Goal: Transaction & Acquisition: Book appointment/travel/reservation

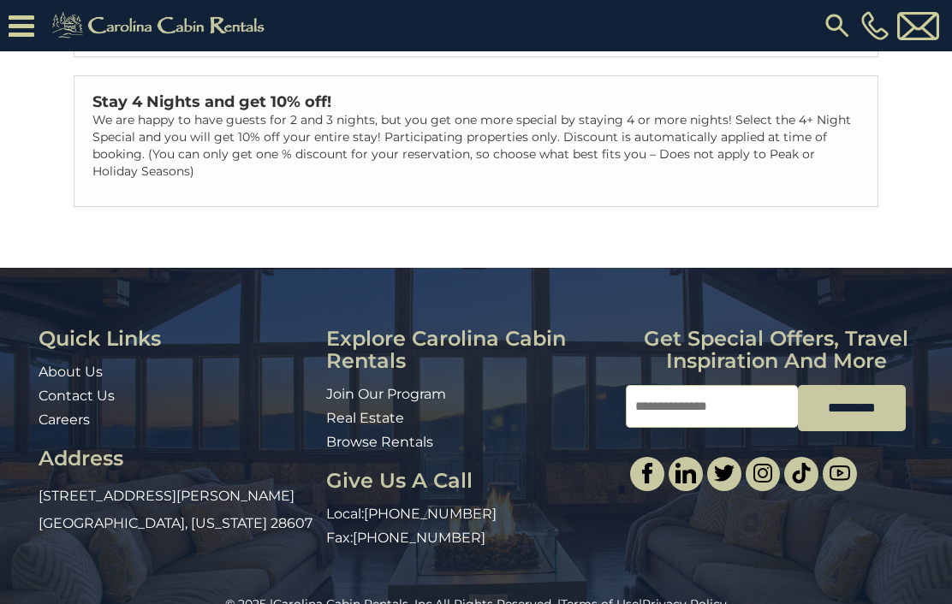
scroll to position [479, 0]
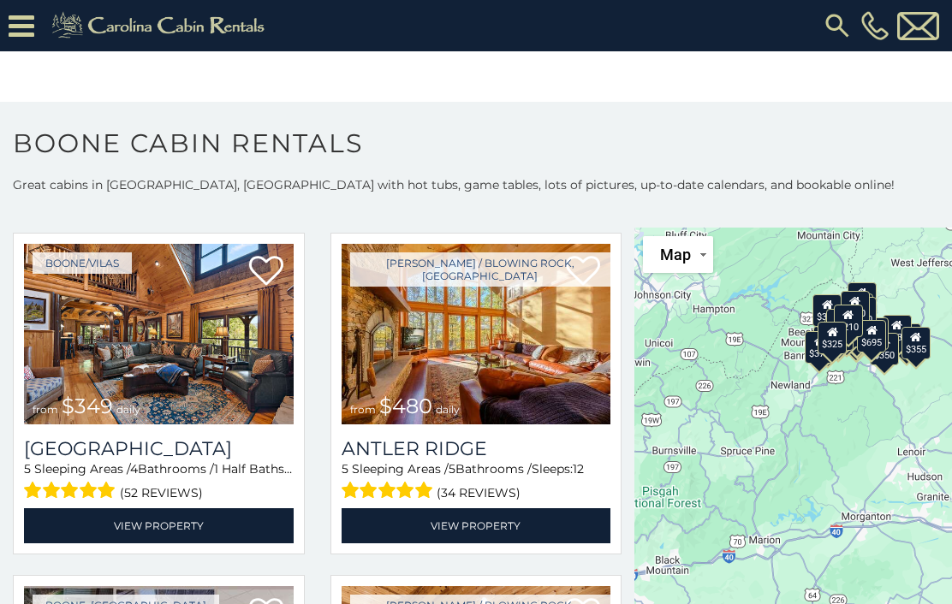
scroll to position [68, 0]
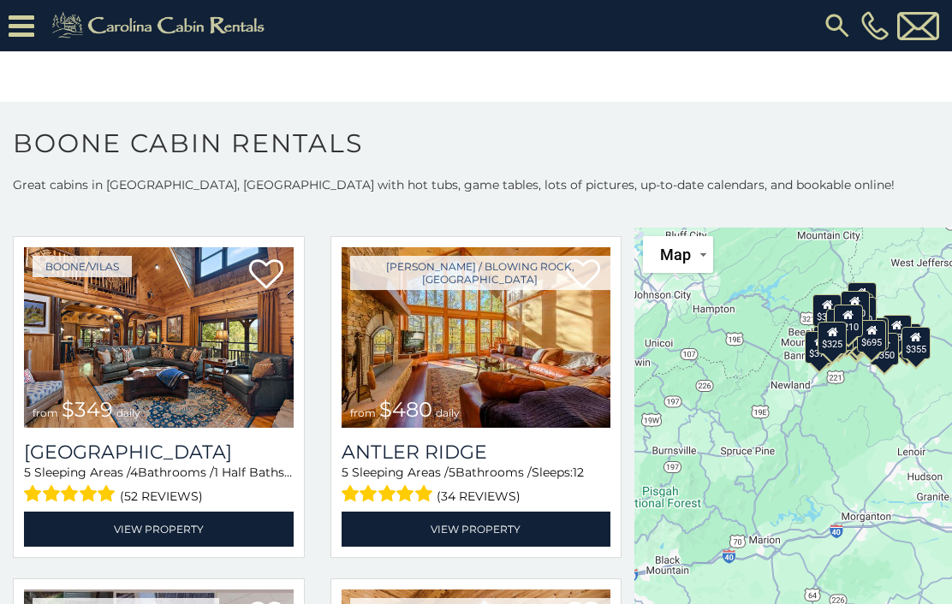
click at [230, 402] on img at bounding box center [159, 337] width 270 height 181
click at [180, 417] on img at bounding box center [159, 337] width 270 height 181
click at [192, 532] on link "View Property" at bounding box center [159, 529] width 270 height 35
click at [195, 546] on link "View Property" at bounding box center [159, 529] width 270 height 35
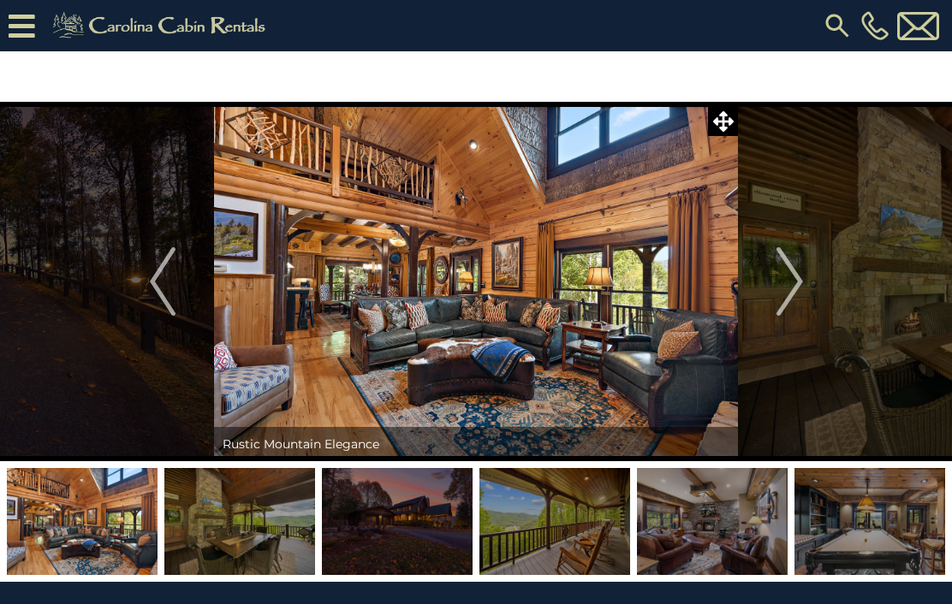
click at [792, 293] on img "Next" at bounding box center [789, 281] width 26 height 68
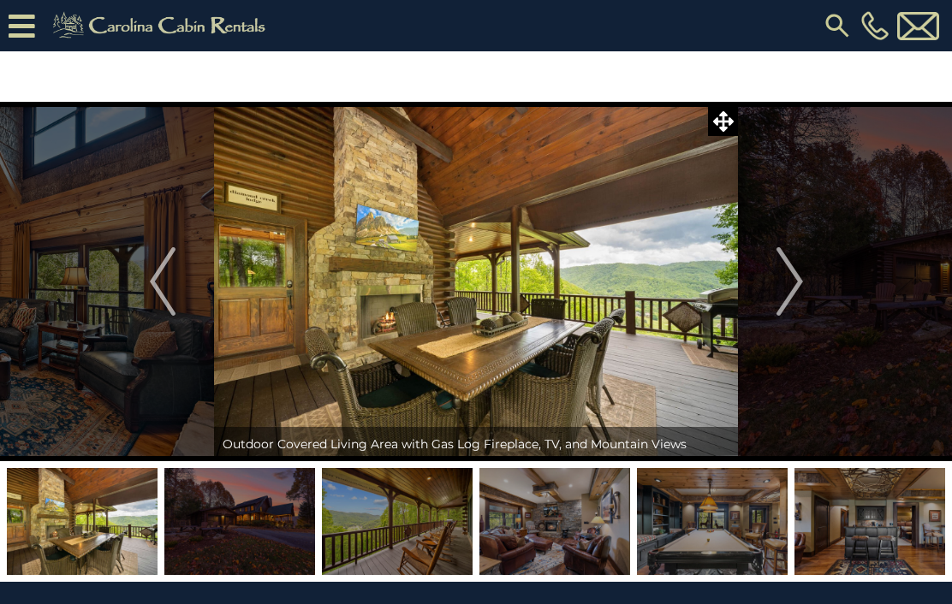
click at [793, 290] on img "Next" at bounding box center [789, 281] width 26 height 68
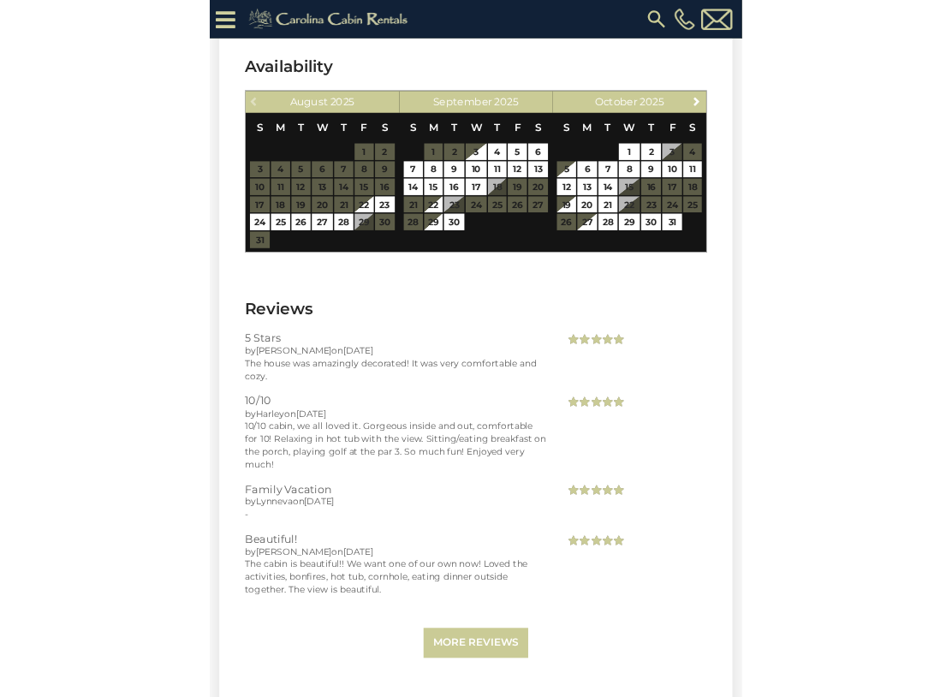
scroll to position [4328, 0]
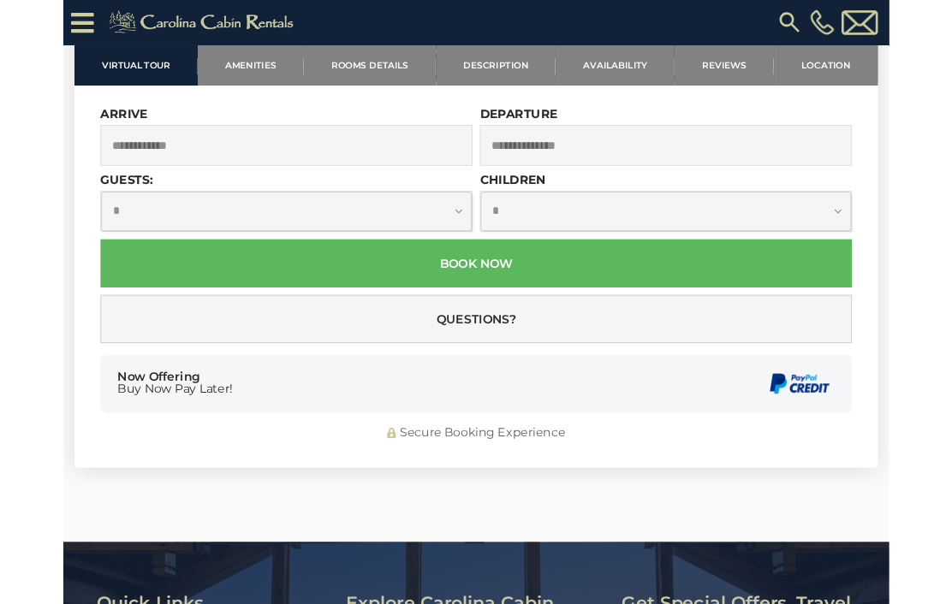
scroll to position [5214, 0]
